Goal: Find specific page/section: Find specific page/section

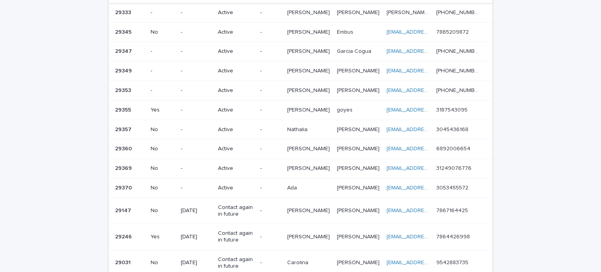
scroll to position [313, 0]
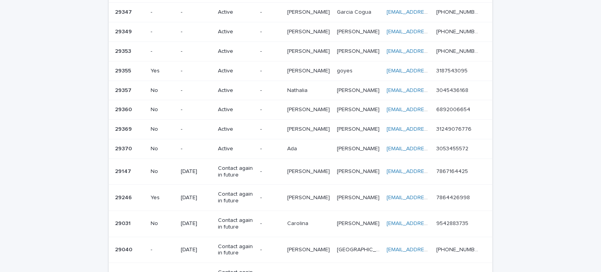
click at [274, 152] on div "-" at bounding box center [270, 148] width 21 height 13
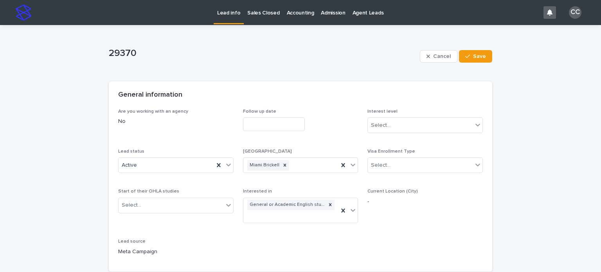
click at [224, 6] on p "Lead info" at bounding box center [228, 8] width 23 height 16
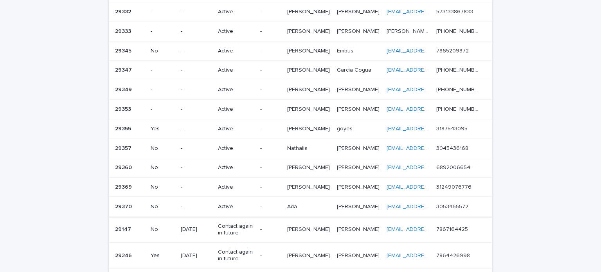
scroll to position [274, 0]
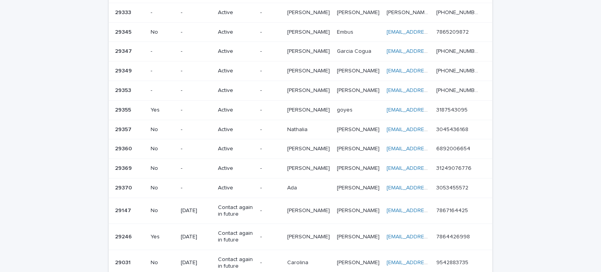
click at [299, 164] on p "[PERSON_NAME]" at bounding box center [309, 168] width 44 height 8
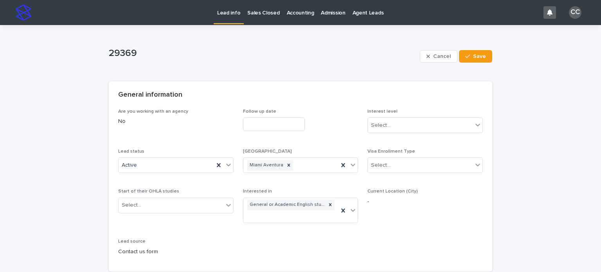
click at [230, 15] on p "Lead info" at bounding box center [228, 8] width 23 height 16
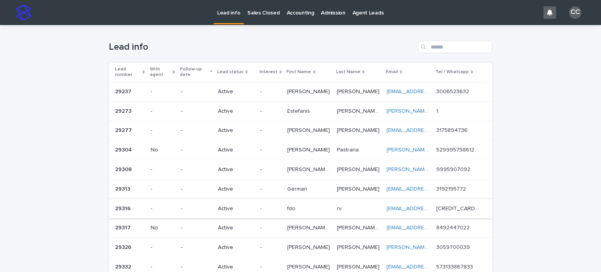
scroll to position [39, 0]
